Goal: Information Seeking & Learning: Learn about a topic

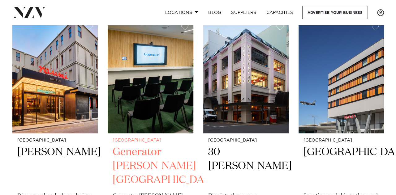
scroll to position [93, 0]
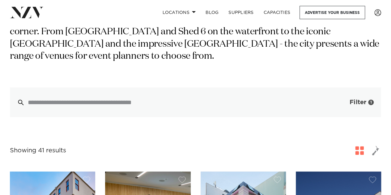
click at [360, 102] on span "Filter" at bounding box center [358, 102] width 17 height 6
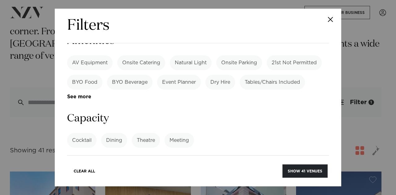
scroll to position [464, 0]
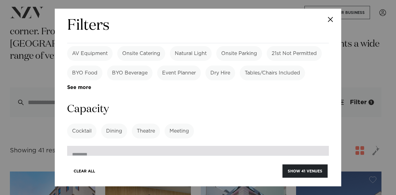
click at [100, 146] on input "number" at bounding box center [198, 154] width 262 height 17
type input "**"
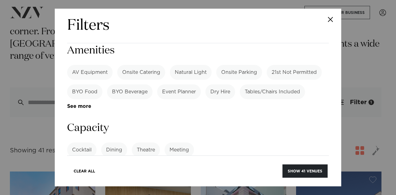
scroll to position [433, 0]
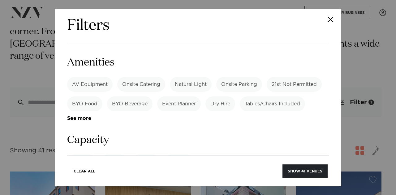
click at [99, 177] on input "**" at bounding box center [198, 185] width 262 height 17
type input "***"
click at [283, 165] on button "Show 41 venues" at bounding box center [305, 171] width 45 height 13
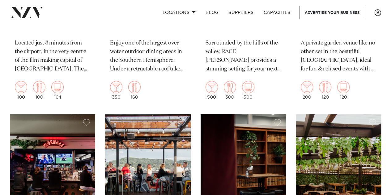
scroll to position [2135, 0]
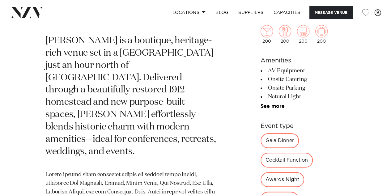
scroll to position [340, 0]
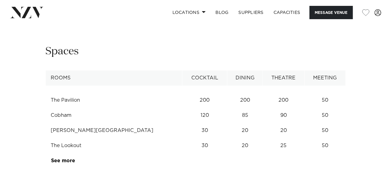
scroll to position [1052, 0]
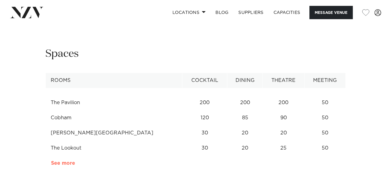
click at [54, 161] on link "See more" at bounding box center [75, 163] width 48 height 5
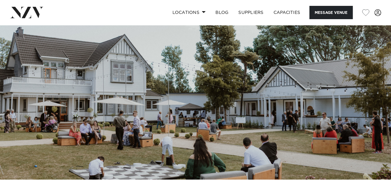
scroll to position [0, 0]
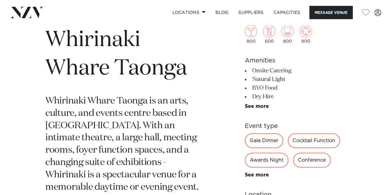
scroll to position [217, 0]
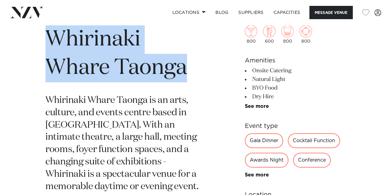
drag, startPoint x: 192, startPoint y: 75, endPoint x: 48, endPoint y: 44, distance: 146.9
click at [48, 44] on h1 "Whirinaki Whare Taonga" at bounding box center [123, 53] width 156 height 57
copy h1 "Whirinaki Whare Taonga"
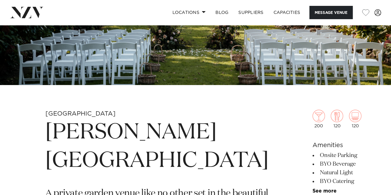
scroll to position [124, 0]
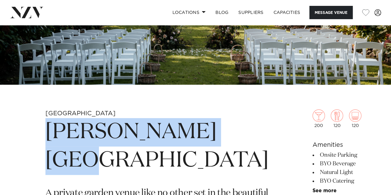
drag, startPoint x: 137, startPoint y: 161, endPoint x: 41, endPoint y: 137, distance: 99.4
copy h1 "[PERSON_NAME][GEOGRAPHIC_DATA]"
